Goal: Find specific page/section: Find specific page/section

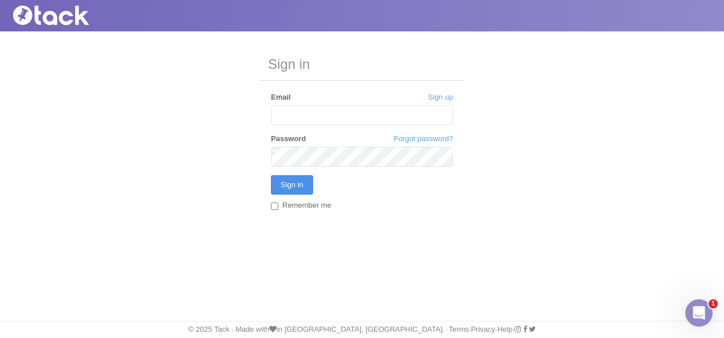
type input "[EMAIL_ADDRESS][DOMAIN_NAME]"
click at [289, 179] on input "Sign in" at bounding box center [292, 184] width 42 height 19
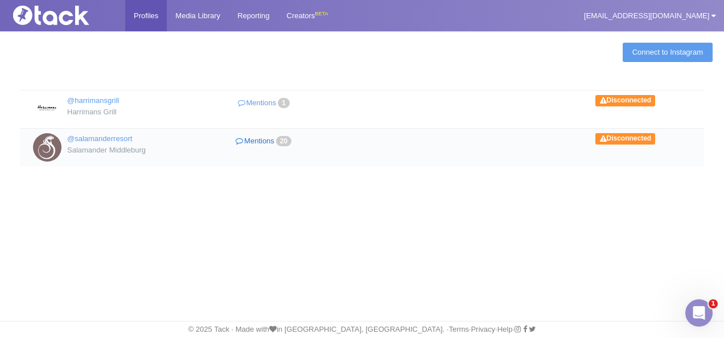
click at [253, 142] on link "Mentions 20" at bounding box center [265, 141] width 126 height 17
